Goal: Task Accomplishment & Management: Use online tool/utility

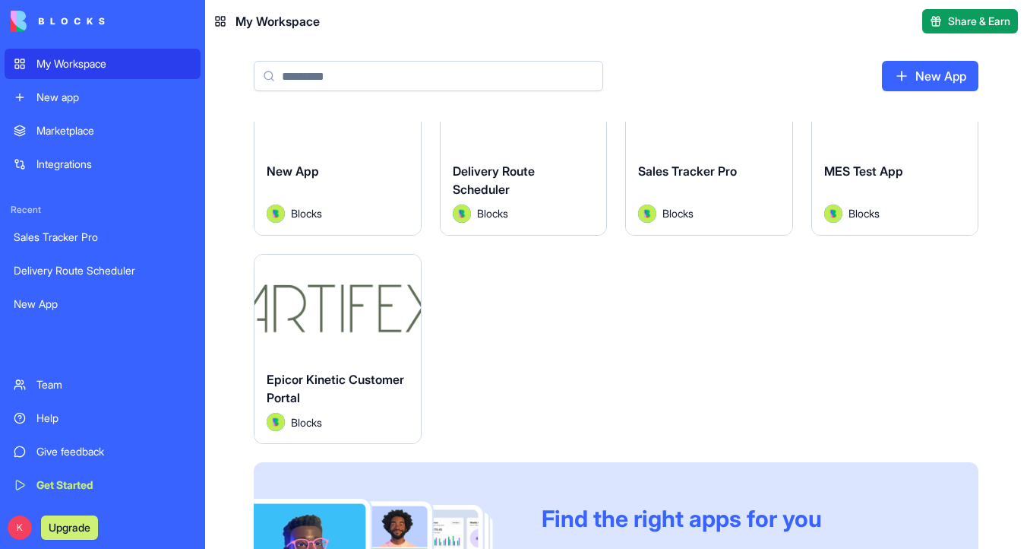
scroll to position [86, 0]
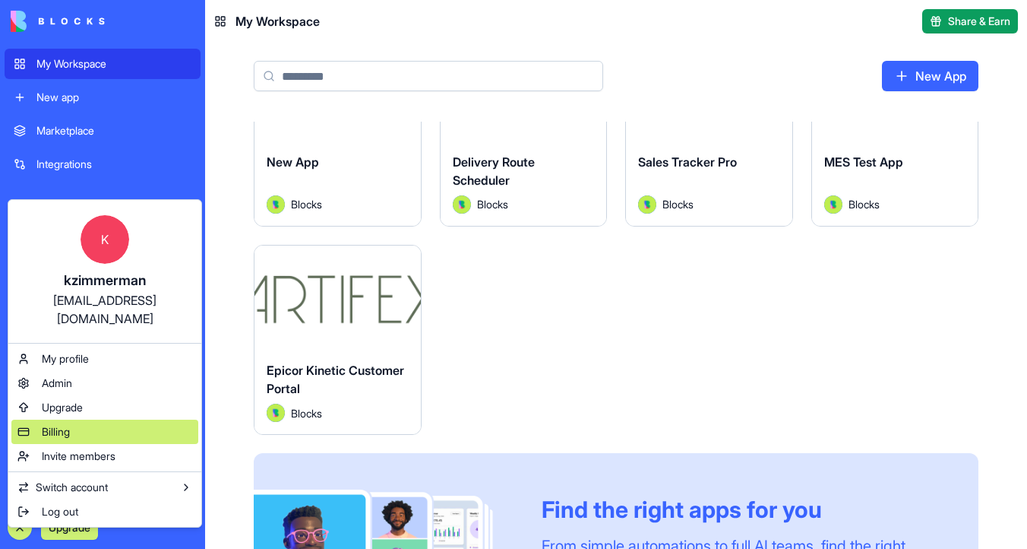
click at [150, 419] on div "Billing" at bounding box center [104, 431] width 187 height 24
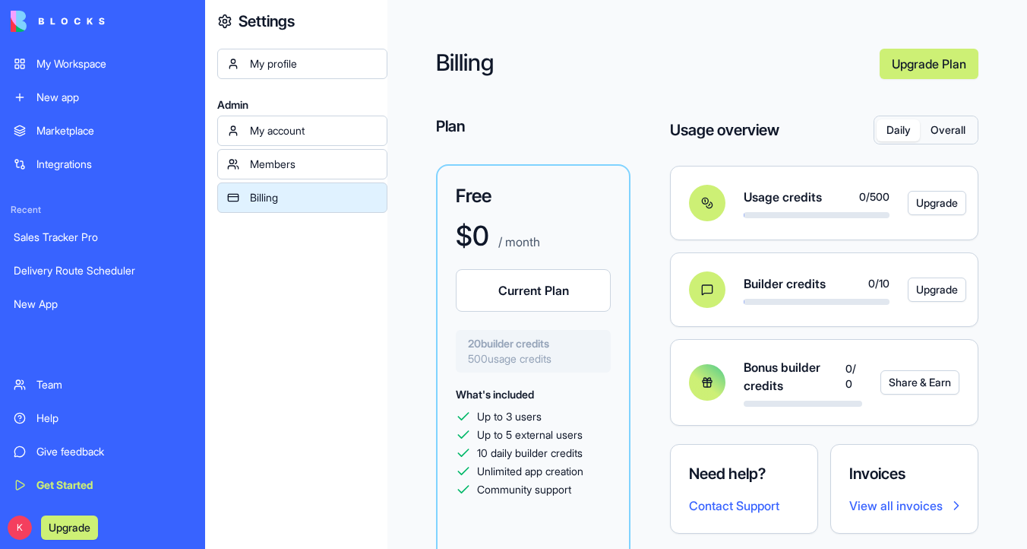
click at [114, 63] on div "My Workspace" at bounding box center [113, 63] width 155 height 15
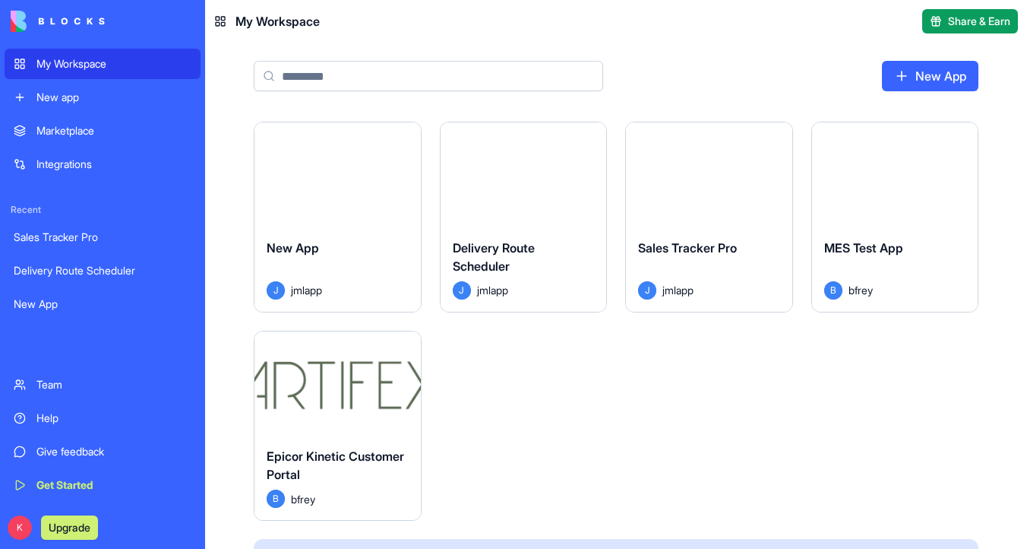
click at [537, 160] on button "Launch" at bounding box center [523, 174] width 114 height 30
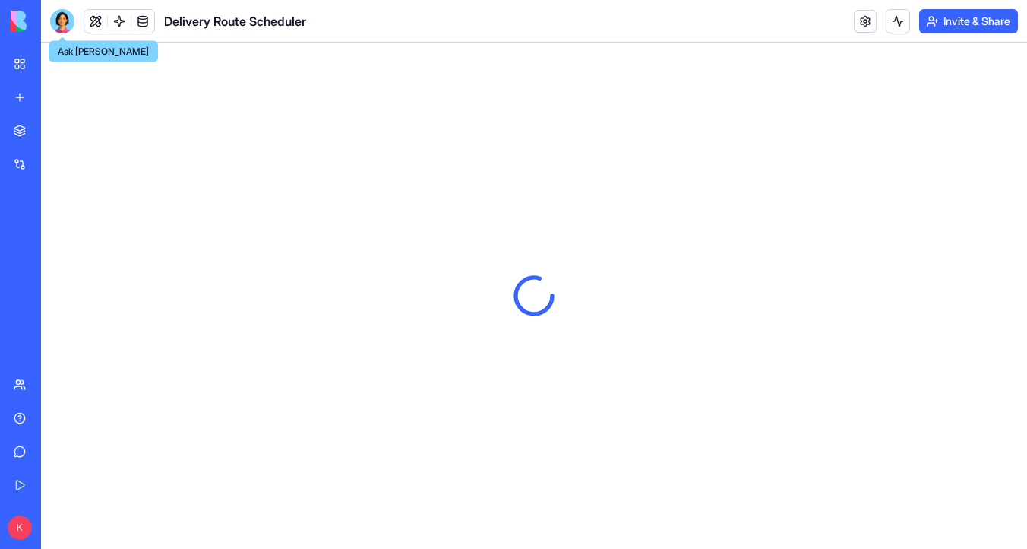
click at [71, 27] on div at bounding box center [62, 21] width 24 height 24
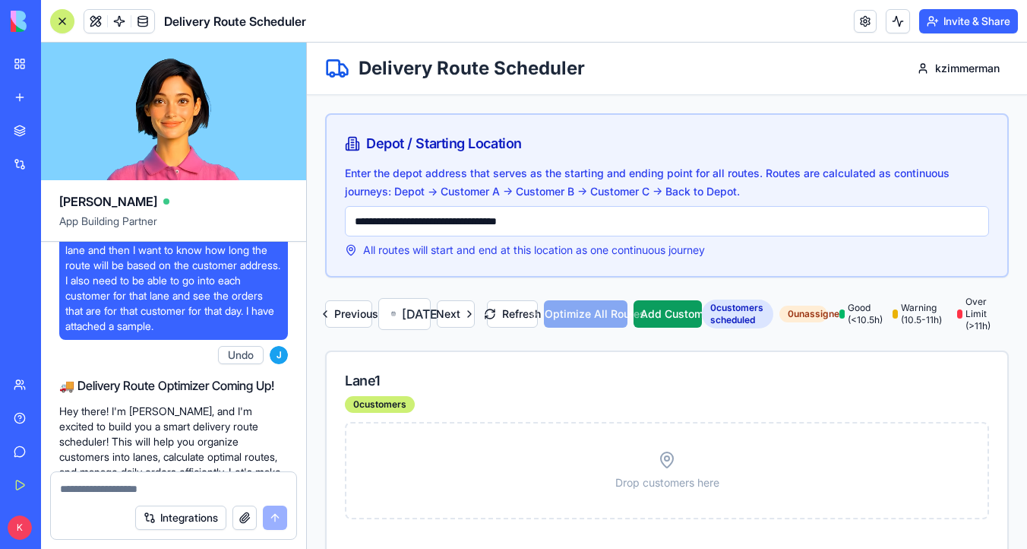
scroll to position [167, 0]
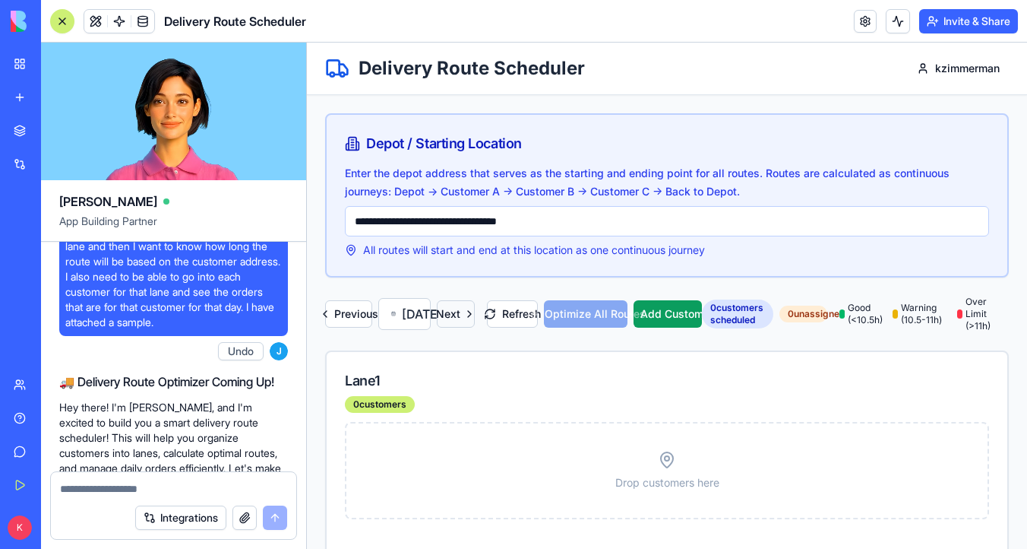
click at [475, 327] on button "Next" at bounding box center [456, 313] width 38 height 27
click at [150, 22] on span at bounding box center [143, 21] width 43 height 43
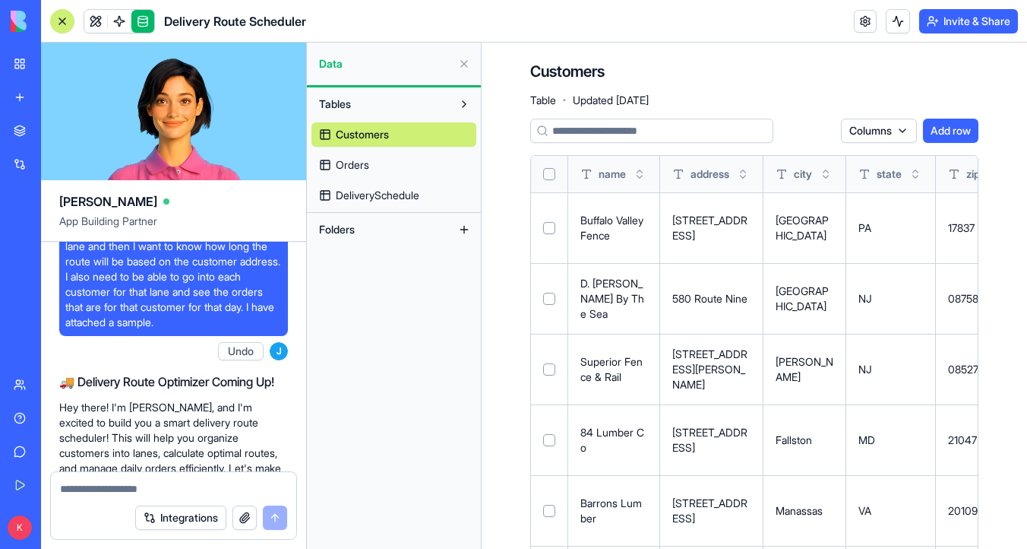
click at [550, 179] on button "Select all" at bounding box center [549, 174] width 12 height 12
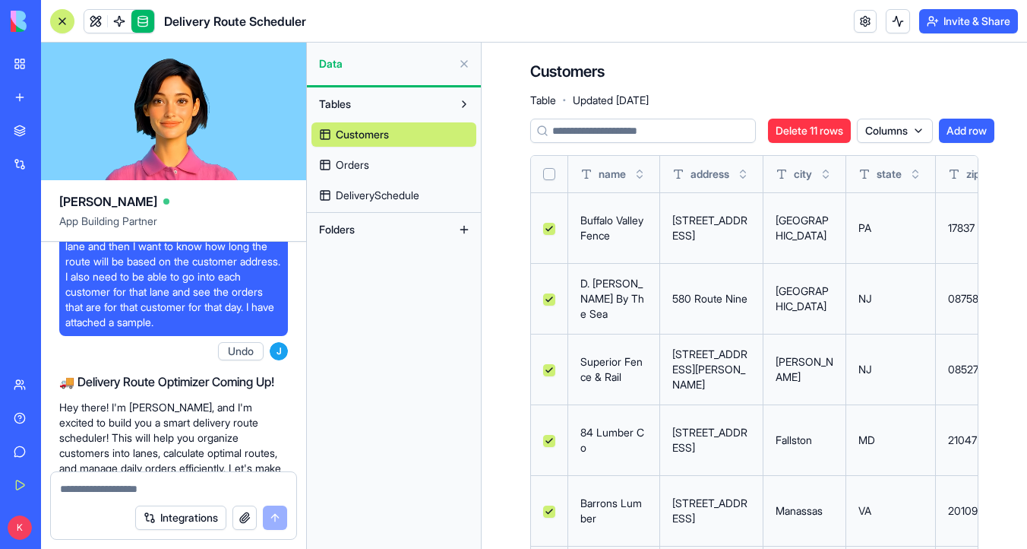
click at [550, 179] on button "Select all" at bounding box center [549, 174] width 12 height 12
click at [396, 156] on link "Orders" at bounding box center [393, 165] width 165 height 24
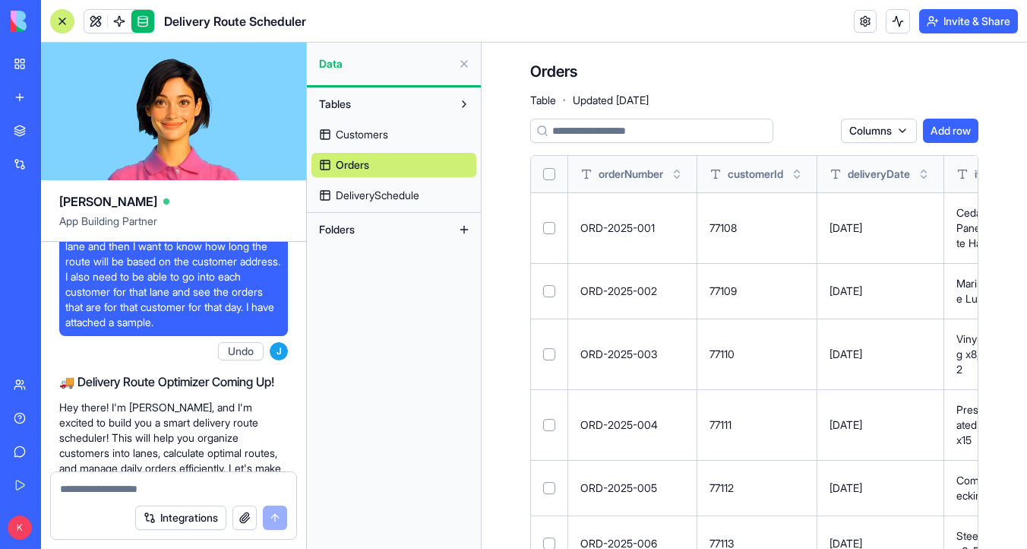
click at [552, 169] on button "Select all" at bounding box center [549, 174] width 12 height 12
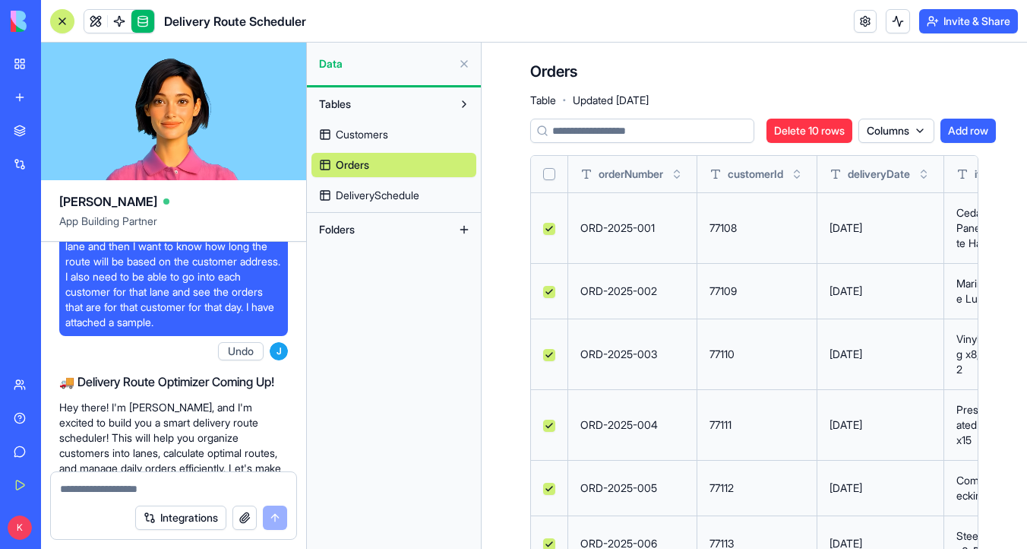
click at [552, 169] on button "Select all" at bounding box center [549, 174] width 12 height 12
click at [384, 191] on span "DeliverySchedule" at bounding box center [378, 195] width 84 height 15
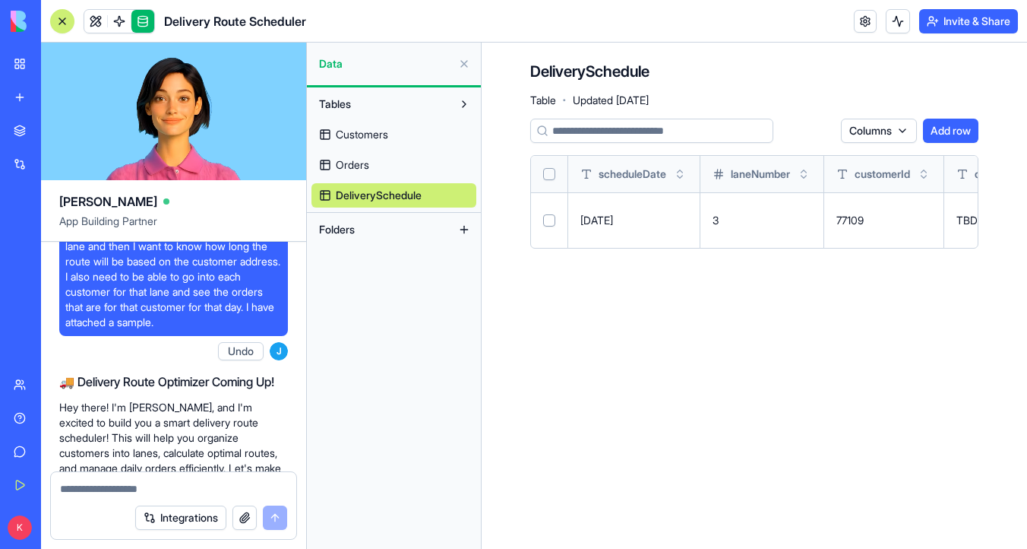
click at [555, 174] on th at bounding box center [549, 174] width 37 height 36
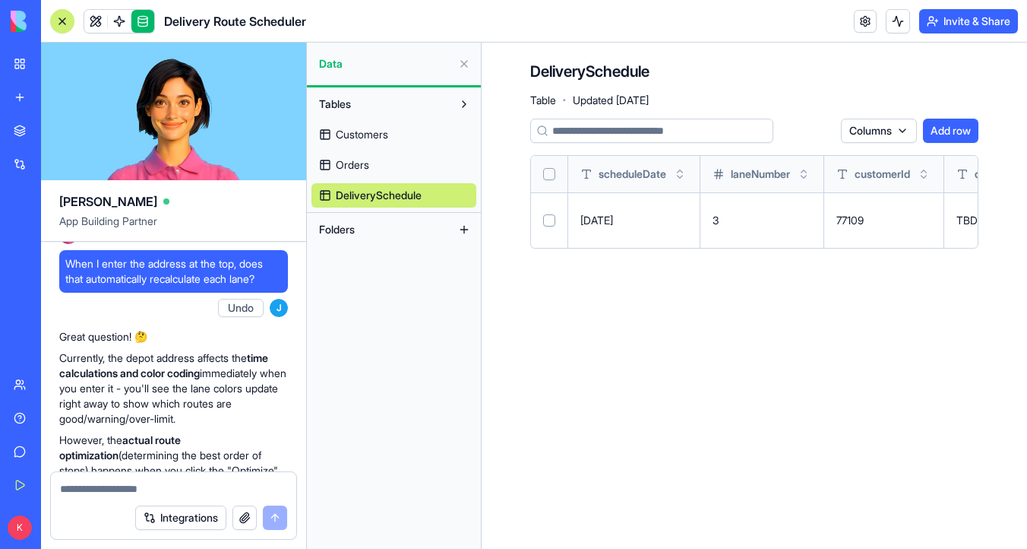
scroll to position [1885, 0]
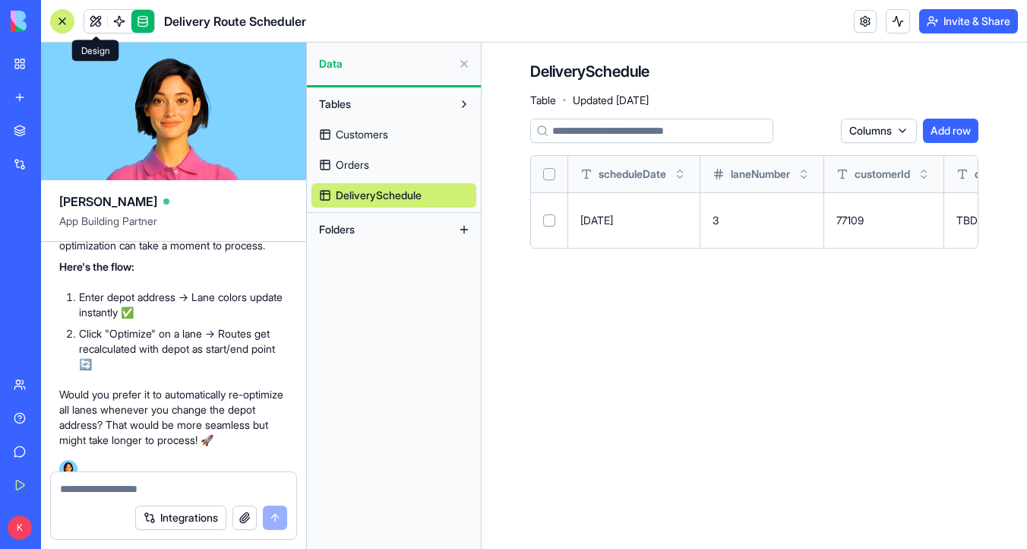
click at [93, 26] on link at bounding box center [95, 21] width 23 height 23
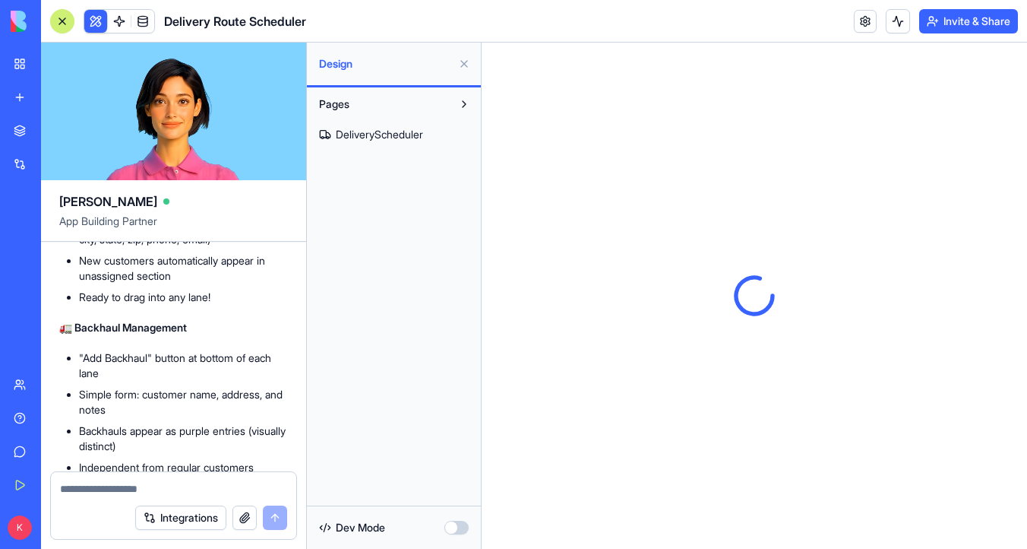
scroll to position [6688, 0]
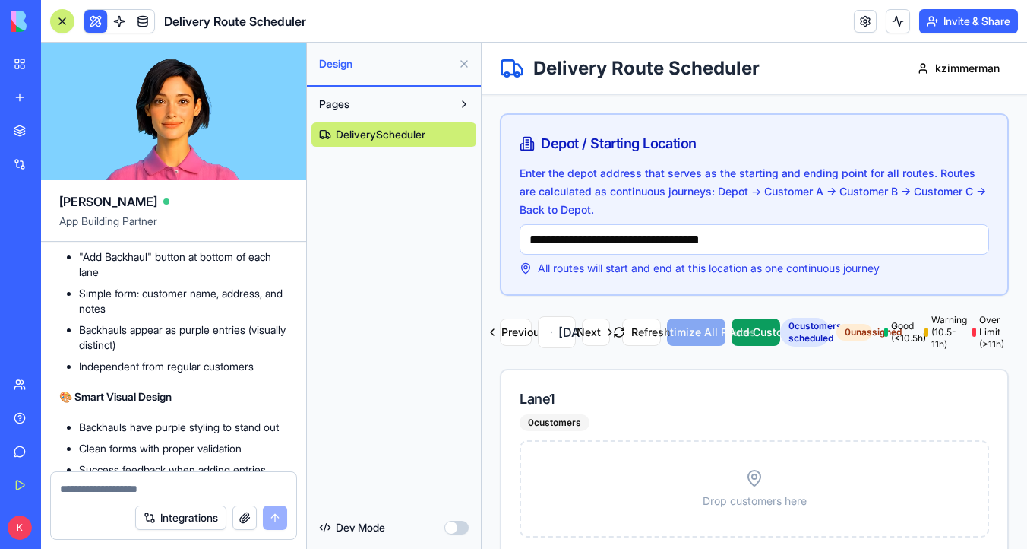
click at [56, 381] on div "Team" at bounding box center [46, 384] width 20 height 15
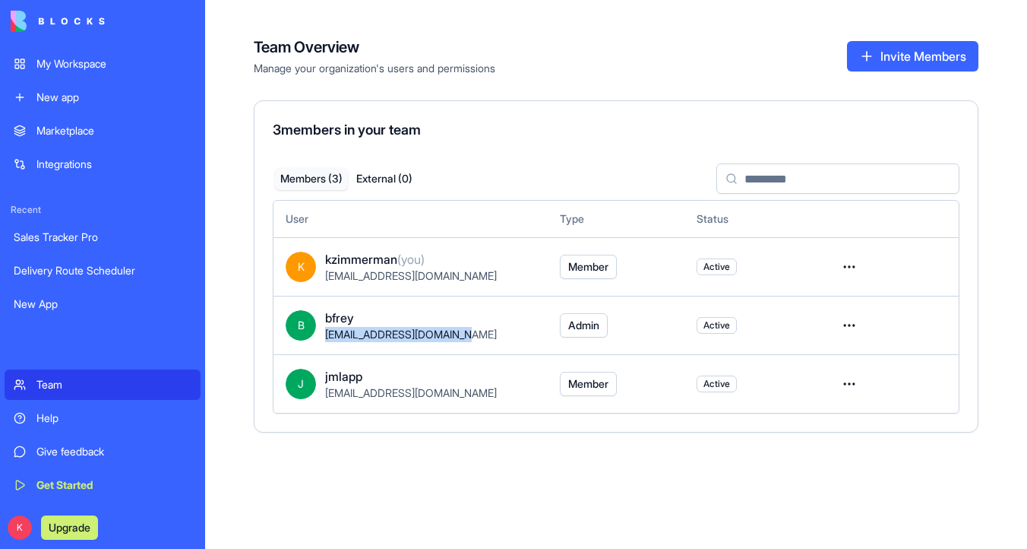
drag, startPoint x: 475, startPoint y: 337, endPoint x: 326, endPoint y: 334, distance: 148.9
click at [326, 334] on div "[EMAIL_ADDRESS][DOMAIN_NAME]" at bounding box center [430, 334] width 210 height 15
copy span "[EMAIL_ADDRESS][DOMAIN_NAME]"
